Goal: Task Accomplishment & Management: Manage account settings

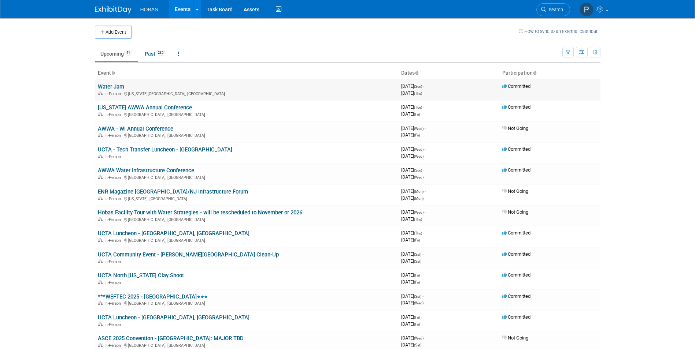
click at [121, 89] on link "Water Jam" at bounding box center [111, 87] width 26 height 7
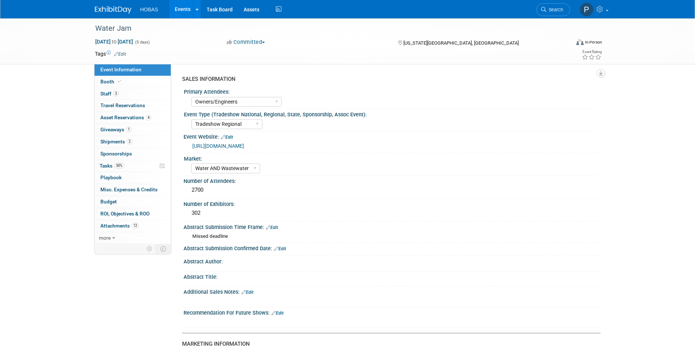
select select "Owners/Engineers"
select select "Tradeshow Regional"
select select "Water AND Wastewater"
select select "Exhibiting"
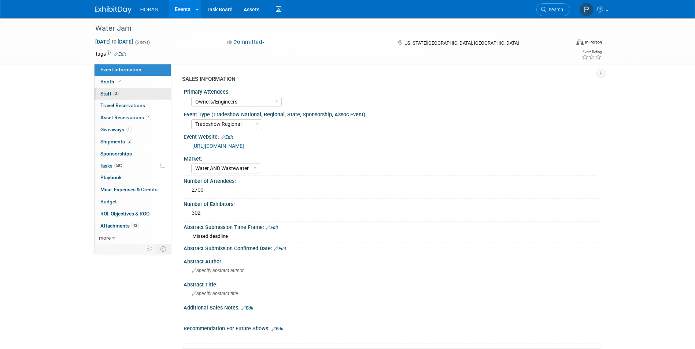
click at [110, 92] on span "Staff 3" at bounding box center [109, 94] width 18 height 6
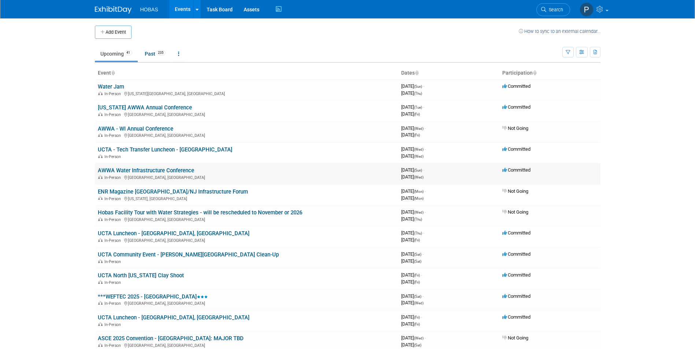
click at [147, 169] on link "AWWA Water Infrastructure Conference" at bounding box center [146, 170] width 96 height 7
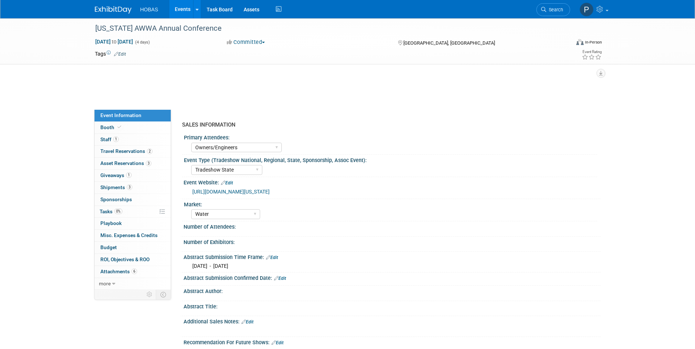
select select "Owners/Engineers"
select select "Tradeshow State"
select select "Water"
select select "Exhibiting"
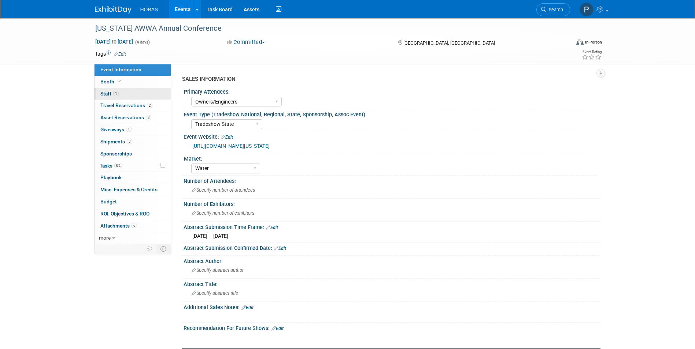
click at [114, 93] on span "1" at bounding box center [115, 93] width 5 height 5
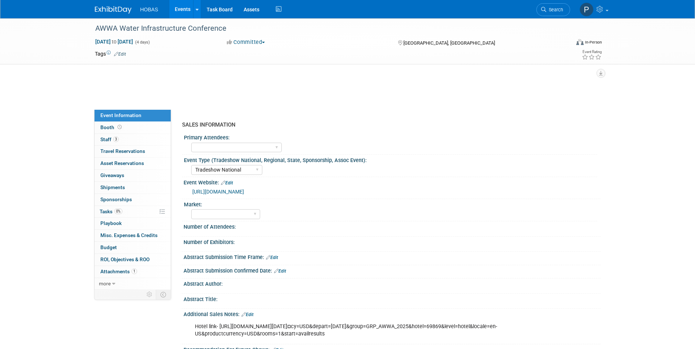
select select "Tradeshow National"
select select "Attending only"
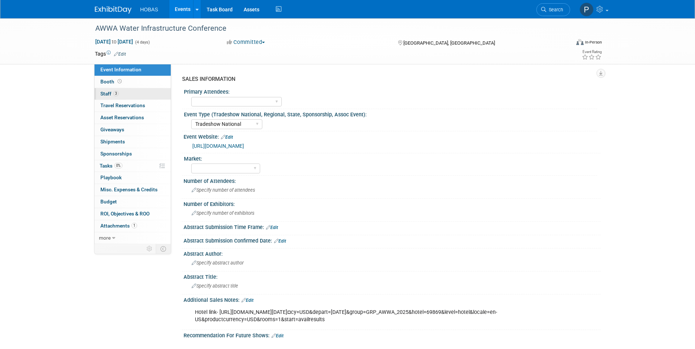
click at [104, 92] on span "Staff 3" at bounding box center [109, 94] width 18 height 6
